Goal: Transaction & Acquisition: Purchase product/service

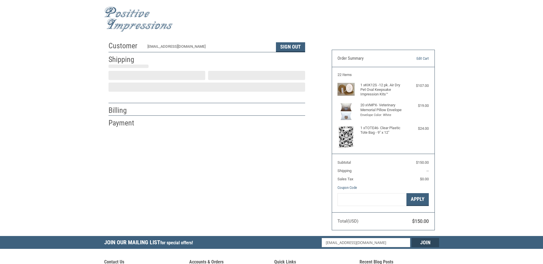
select select "US"
select select "ME"
type input "[PERSON_NAME]"
type input "PALS Low Cost Feline Veterinary Service"
type input "[STREET_ADDRESS]"
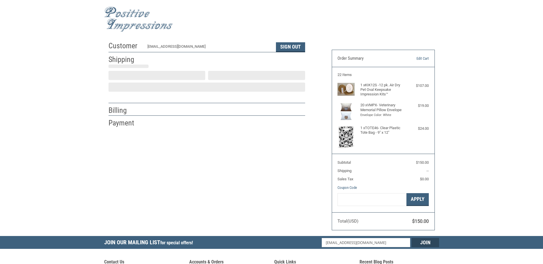
type input "Winthrop, [US_STATE]"
select select "ME"
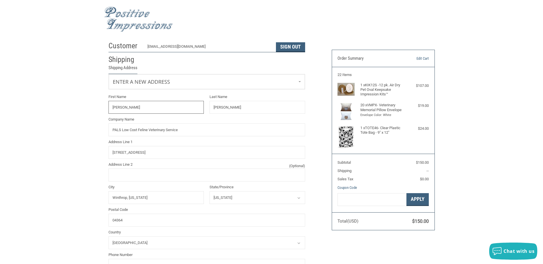
radio input "true"
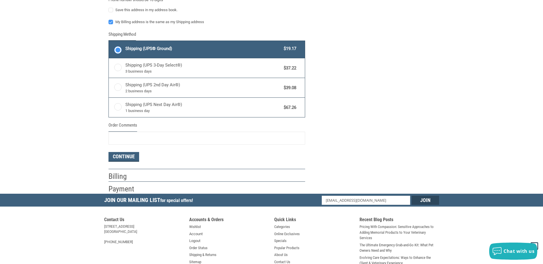
scroll to position [286, 0]
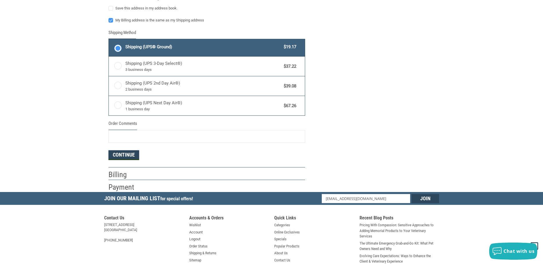
click at [130, 156] on button "Continue" at bounding box center [123, 156] width 31 height 10
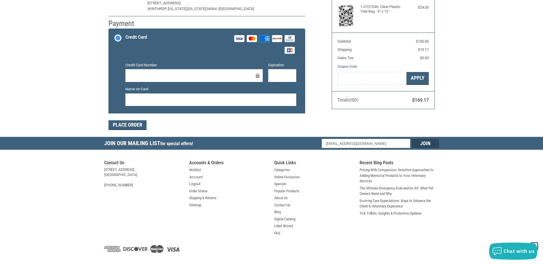
scroll to position [132, 0]
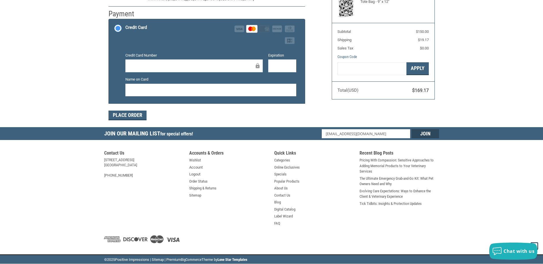
click at [232, 86] on div at bounding box center [210, 90] width 171 height 13
click at [128, 116] on button "Place Order" at bounding box center [127, 116] width 38 height 10
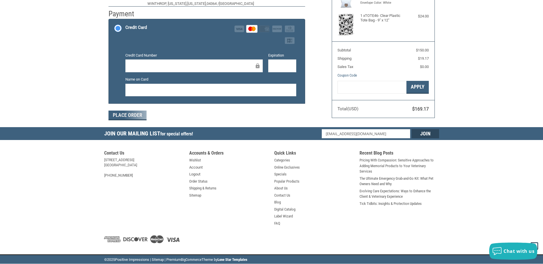
scroll to position [65, 0]
